Goal: Find specific page/section: Find specific page/section

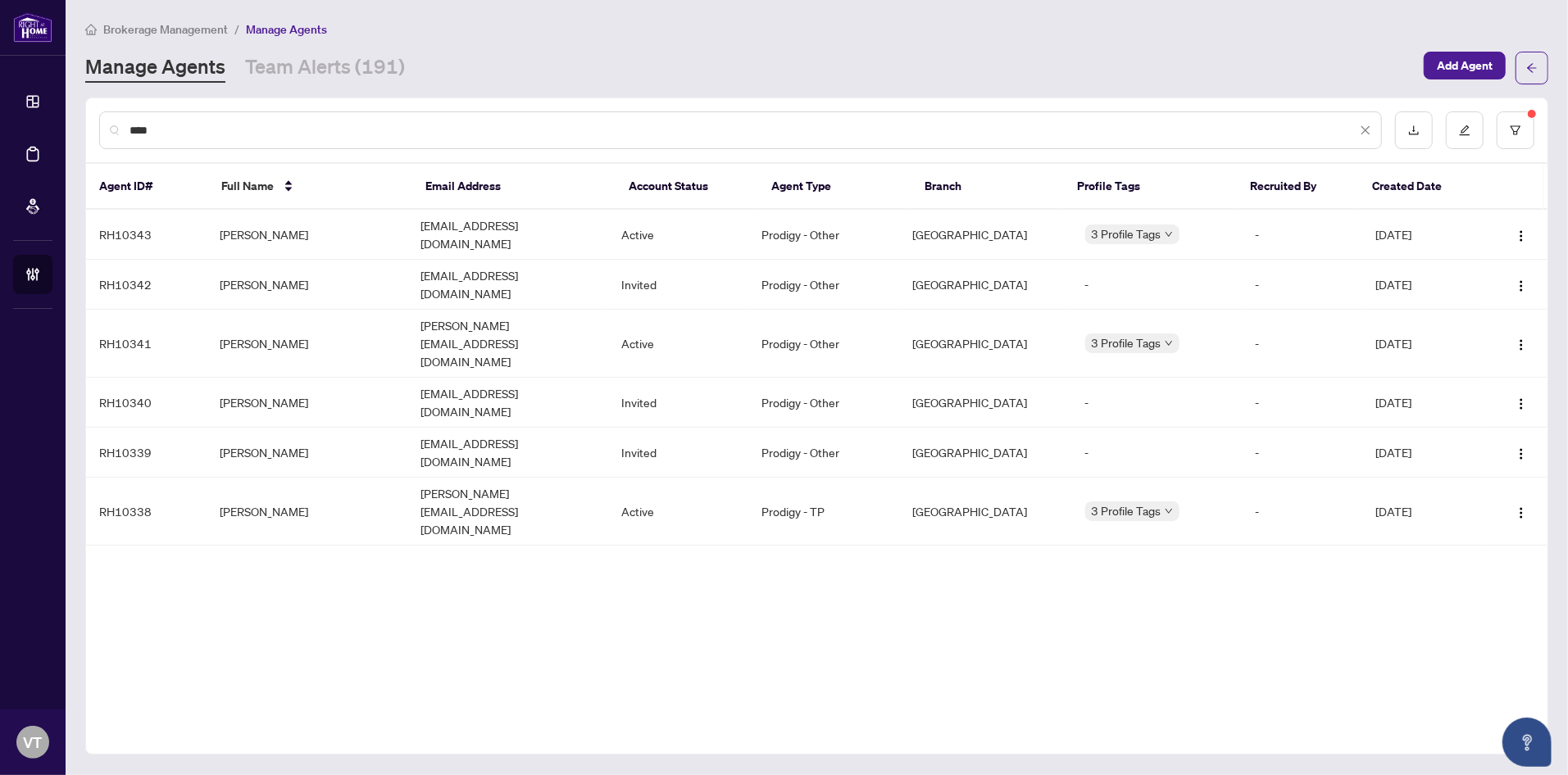
click at [1369, 127] on icon "close" at bounding box center [1366, 130] width 12 height 12
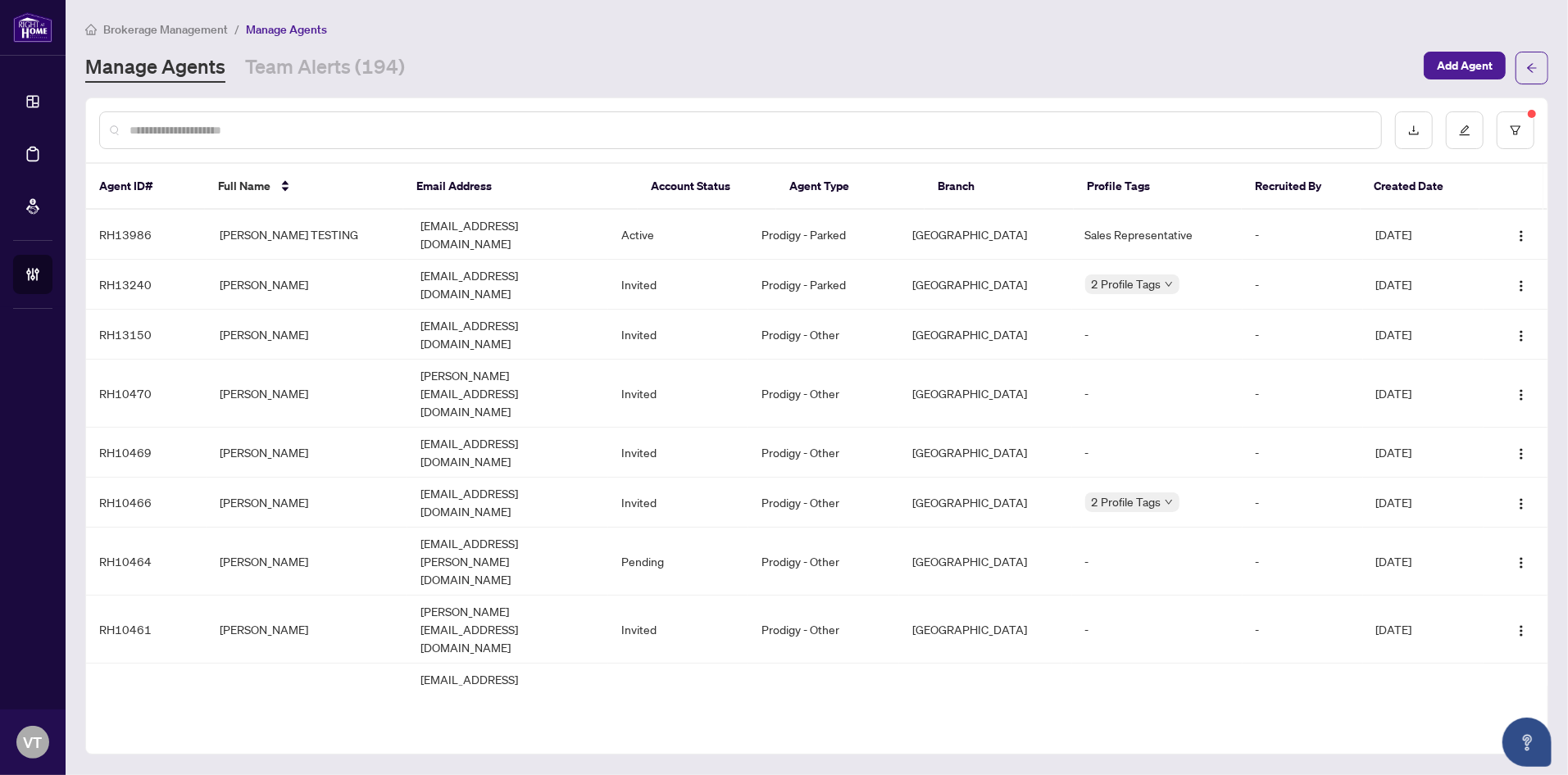
click at [332, 119] on div at bounding box center [740, 130] width 1283 height 38
click at [351, 134] on input "text" at bounding box center [748, 130] width 1238 height 18
type input "******"
